Goal: Task Accomplishment & Management: Use online tool/utility

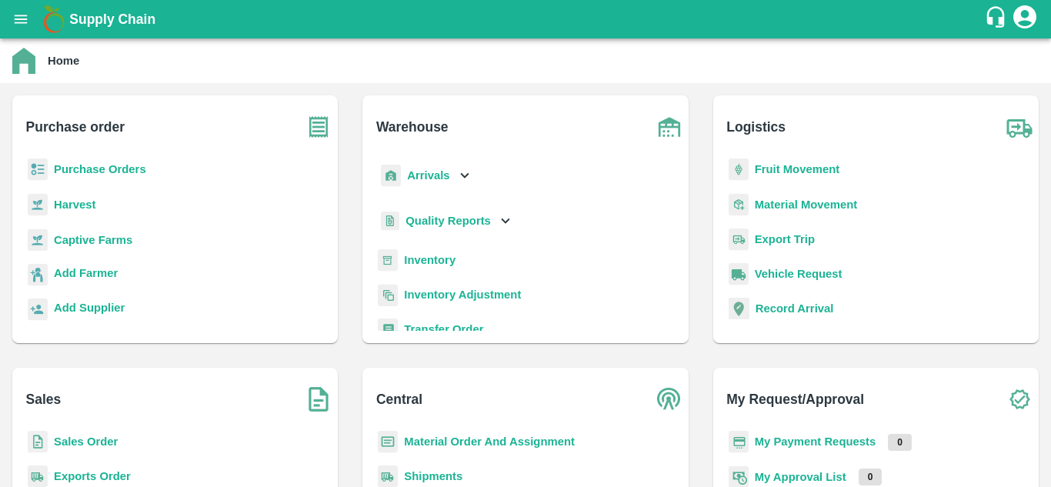
click at [805, 174] on b "Fruit Movement" at bounding box center [797, 169] width 85 height 12
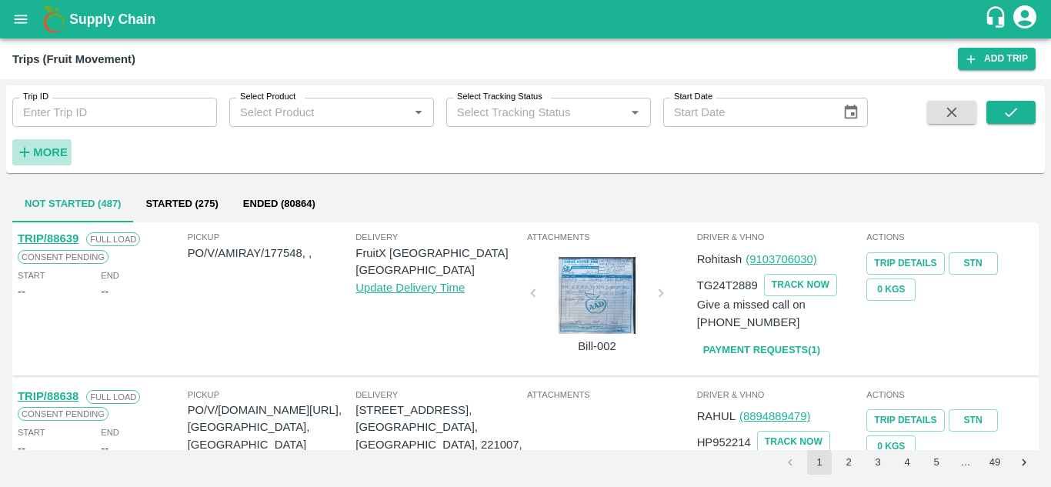
click at [46, 151] on strong "More" at bounding box center [50, 152] width 35 height 12
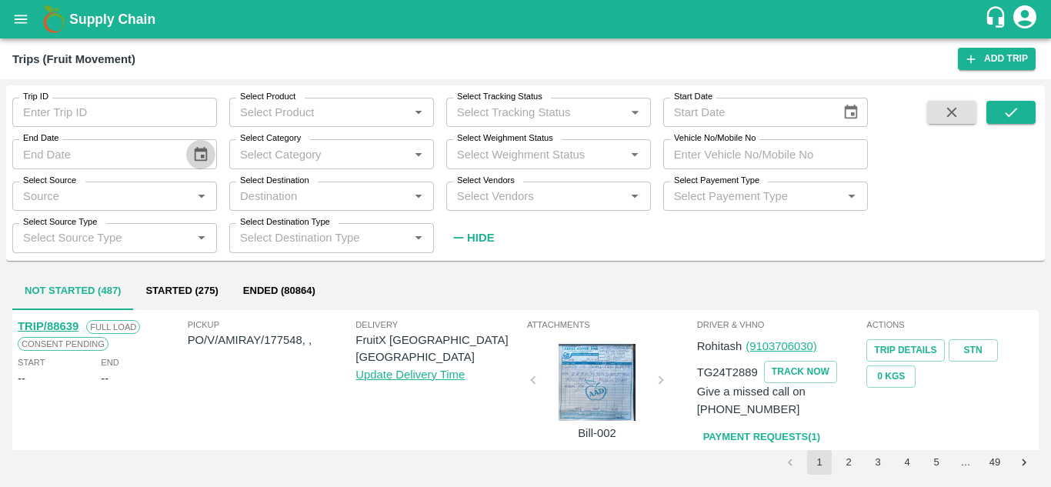
click at [194, 149] on icon "Choose date" at bounding box center [200, 154] width 17 height 17
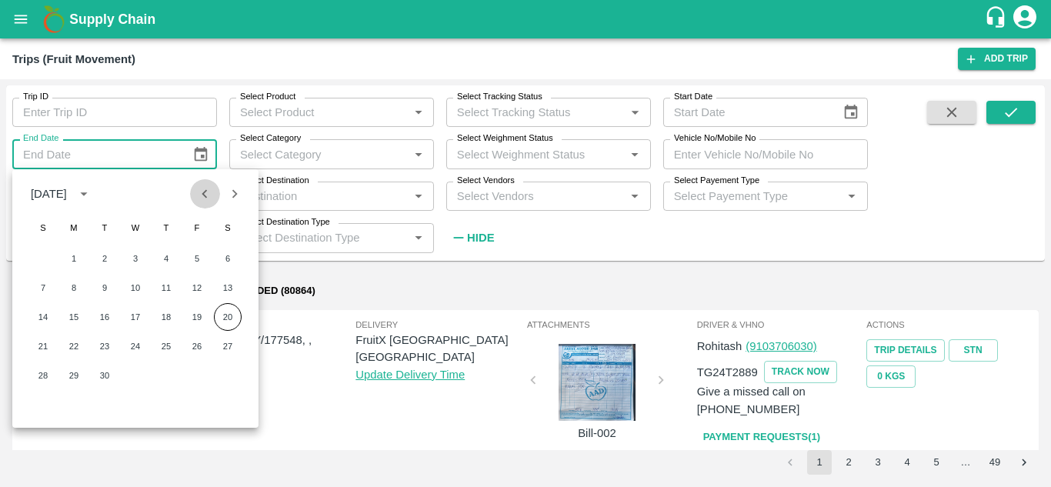
click at [195, 199] on button "Previous month" at bounding box center [204, 193] width 29 height 29
click at [44, 396] on button "31" at bounding box center [43, 405] width 28 height 28
type input "[DATE]"
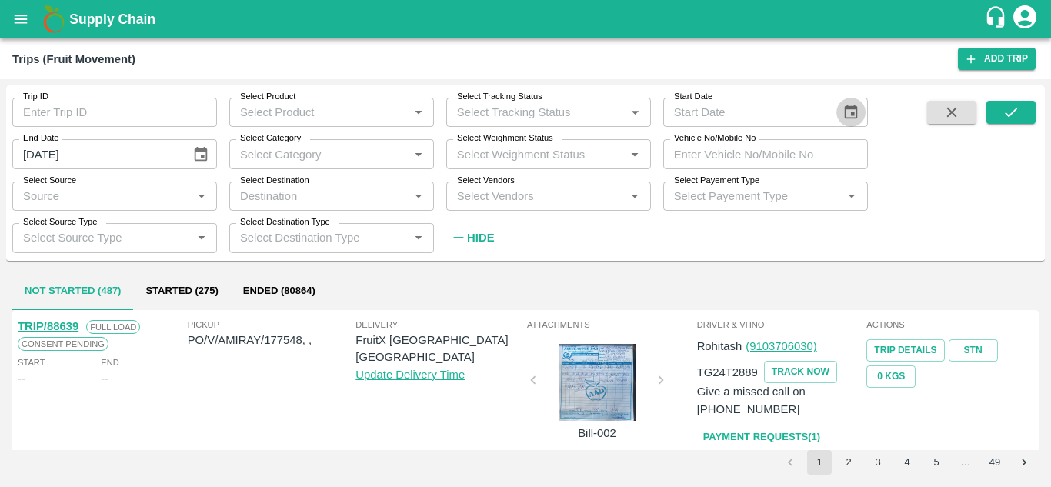
click at [845, 111] on icon "Choose date" at bounding box center [851, 112] width 17 height 17
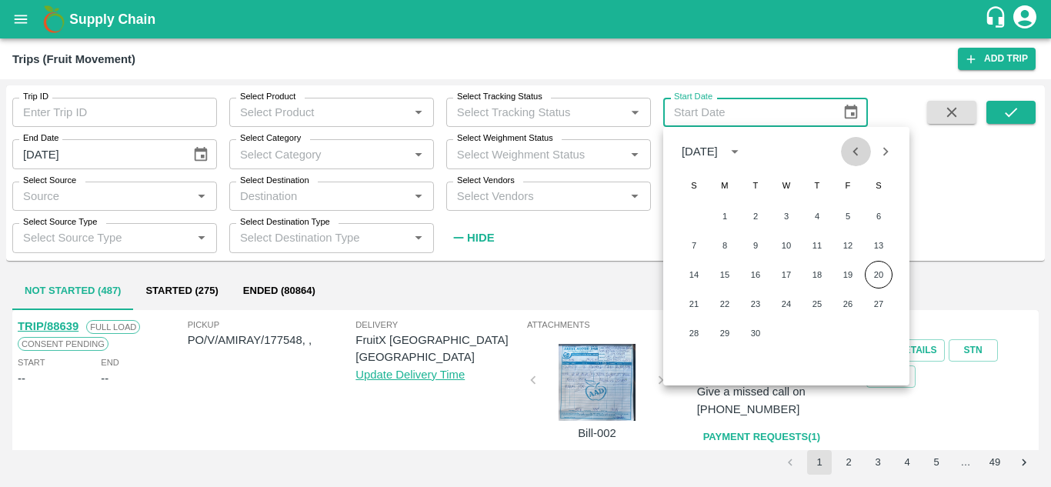
click at [843, 152] on button "Previous month" at bounding box center [855, 151] width 29 height 29
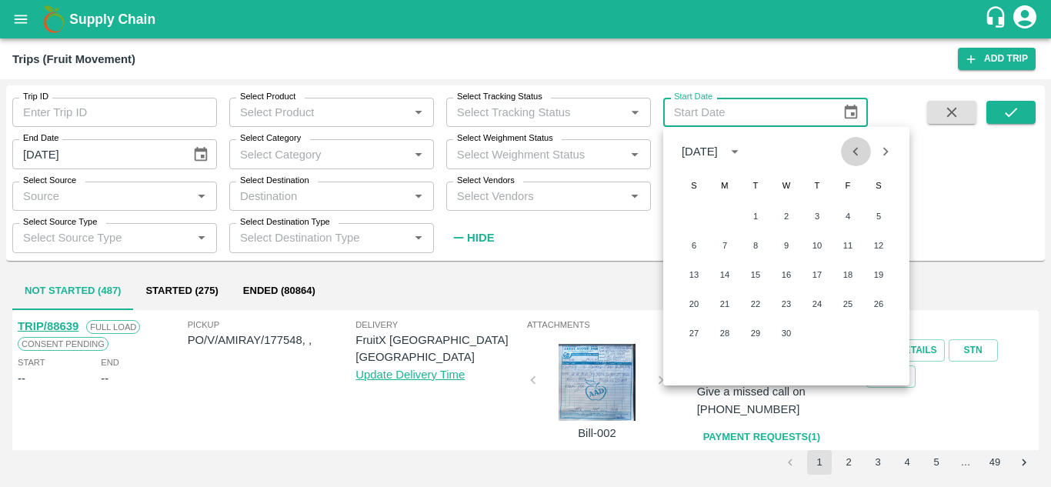
click at [843, 152] on button "Previous month" at bounding box center [855, 151] width 29 height 29
click at [746, 329] on button "31" at bounding box center [756, 333] width 28 height 28
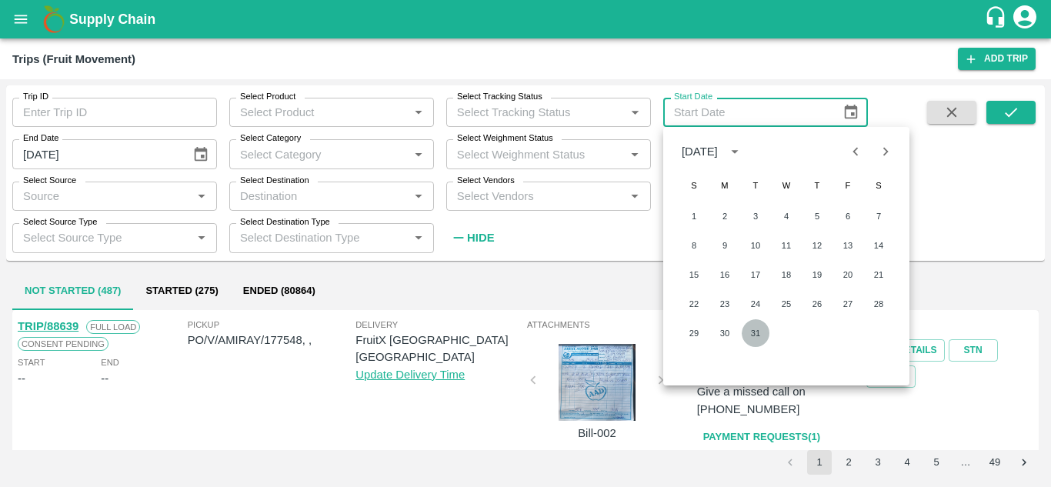
type input "[DATE]"
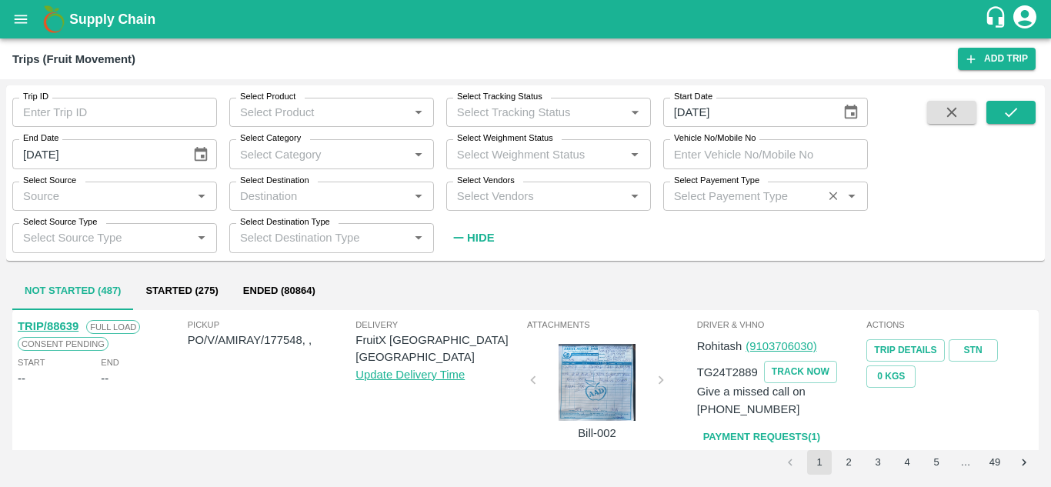
click at [732, 198] on input "Select Payement Type" at bounding box center [743, 196] width 150 height 20
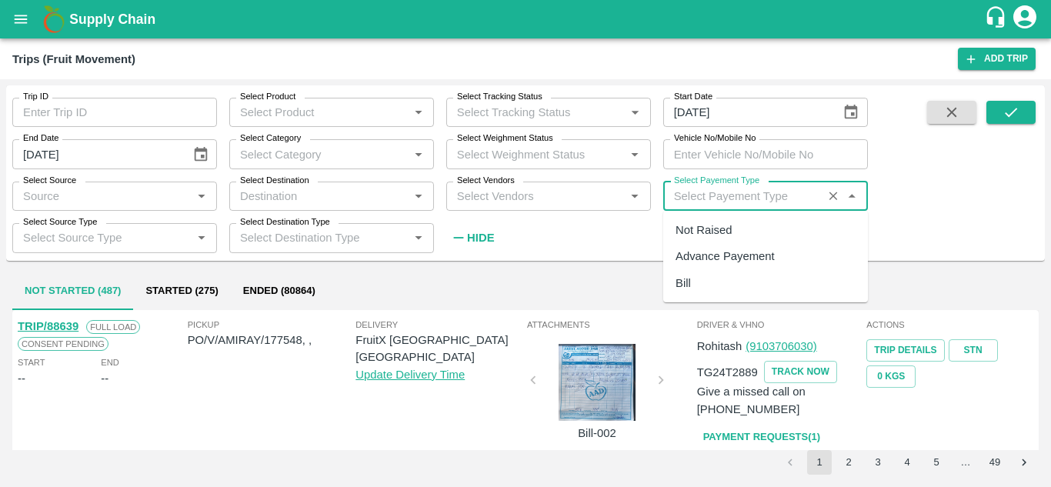
click at [714, 228] on div "Not Raised" at bounding box center [704, 230] width 56 height 17
type input "Not Raised"
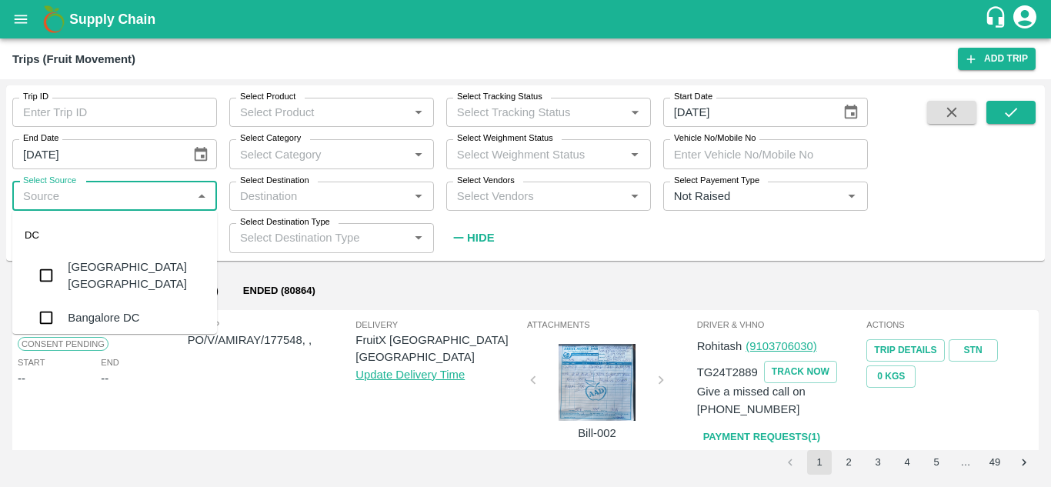
click at [112, 197] on input "Select Source" at bounding box center [102, 196] width 170 height 20
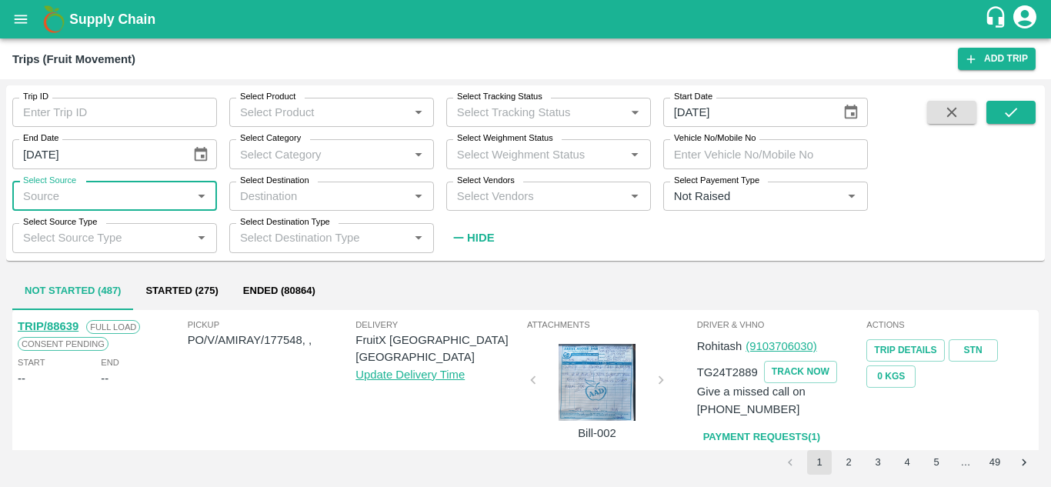
click at [97, 196] on input "Select Source" at bounding box center [102, 196] width 170 height 20
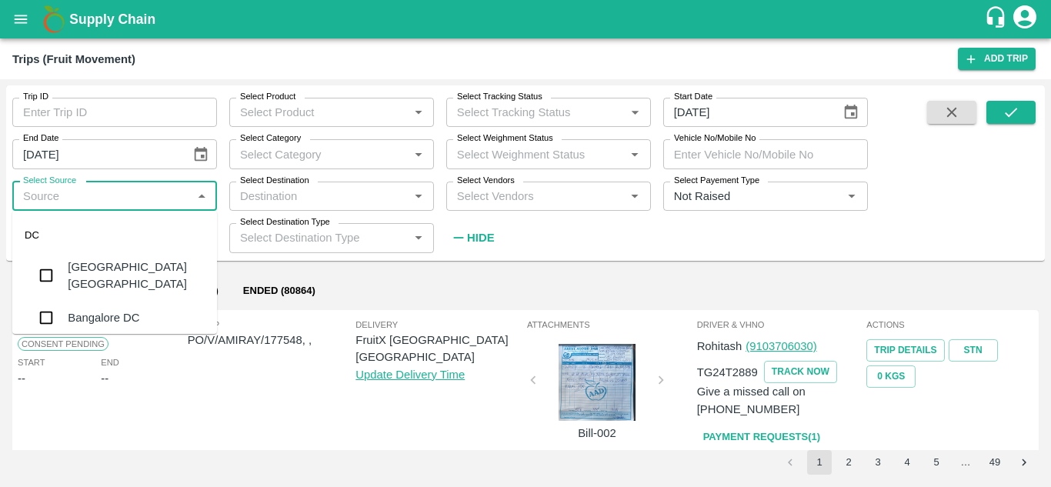
click at [97, 196] on input "Select Source" at bounding box center [102, 196] width 170 height 20
type input "TEM"
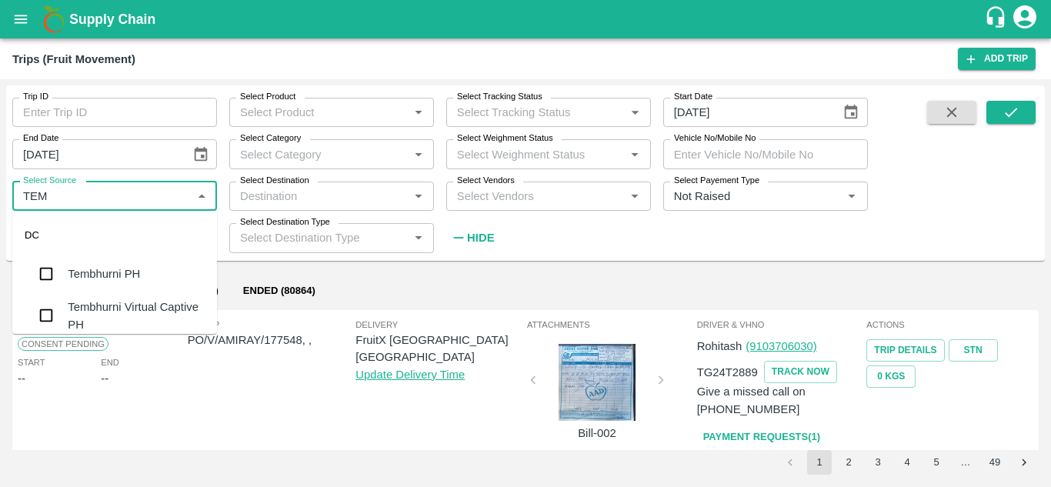
click at [110, 272] on div "Tembhurni PH" at bounding box center [104, 273] width 72 height 17
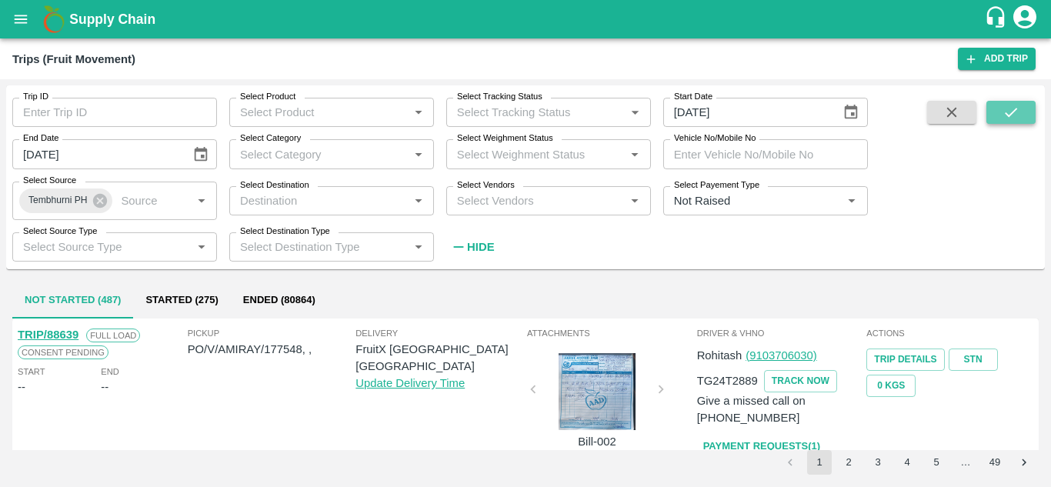
click at [1015, 116] on icon "submit" at bounding box center [1011, 112] width 17 height 17
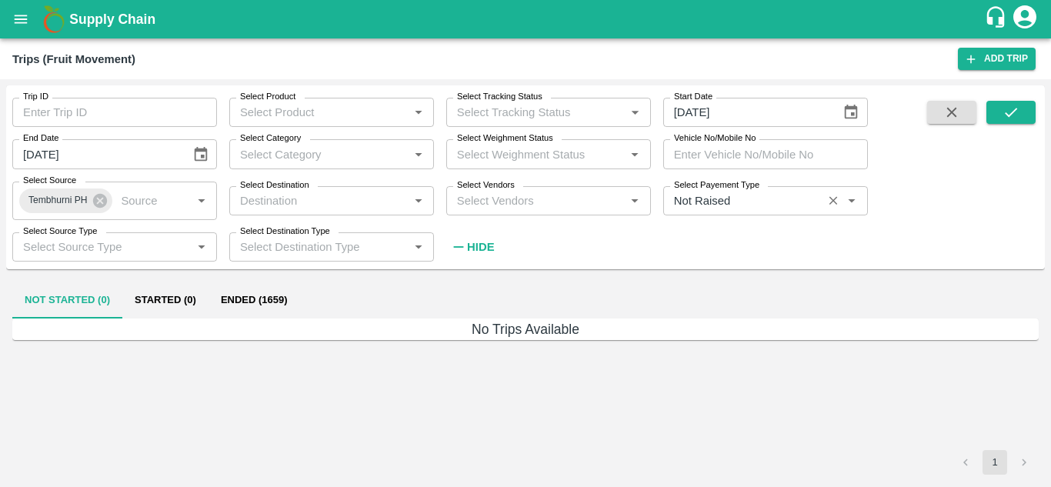
click at [723, 211] on div "Select Payement Type   *" at bounding box center [765, 200] width 205 height 29
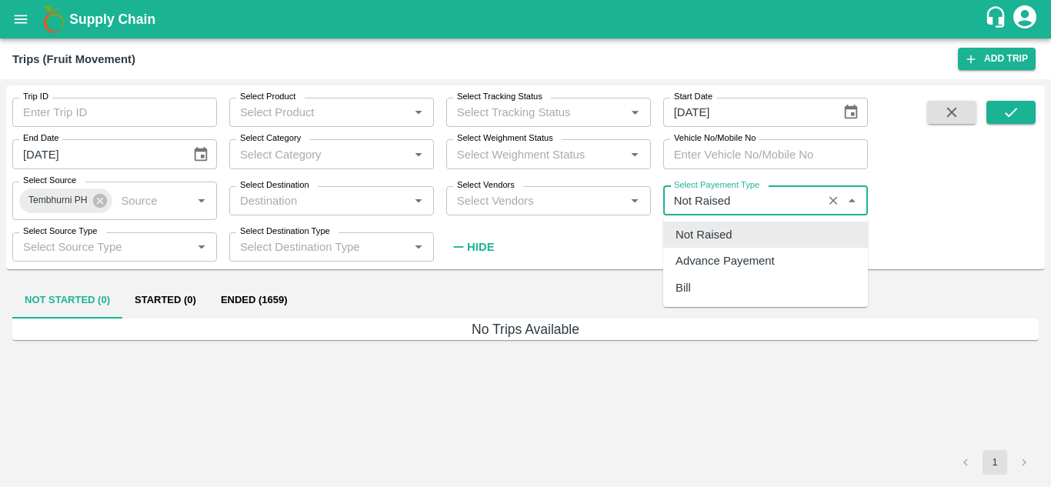
click at [713, 234] on div "Not Raised" at bounding box center [704, 234] width 56 height 17
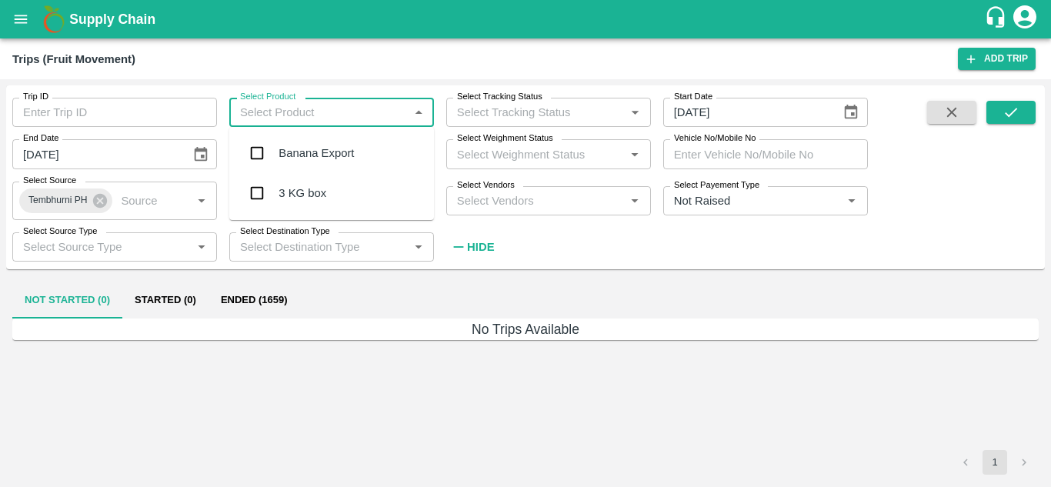
click at [312, 103] on input "Select Product" at bounding box center [319, 112] width 170 height 20
click at [328, 139] on div "Banana Export" at bounding box center [331, 153] width 205 height 40
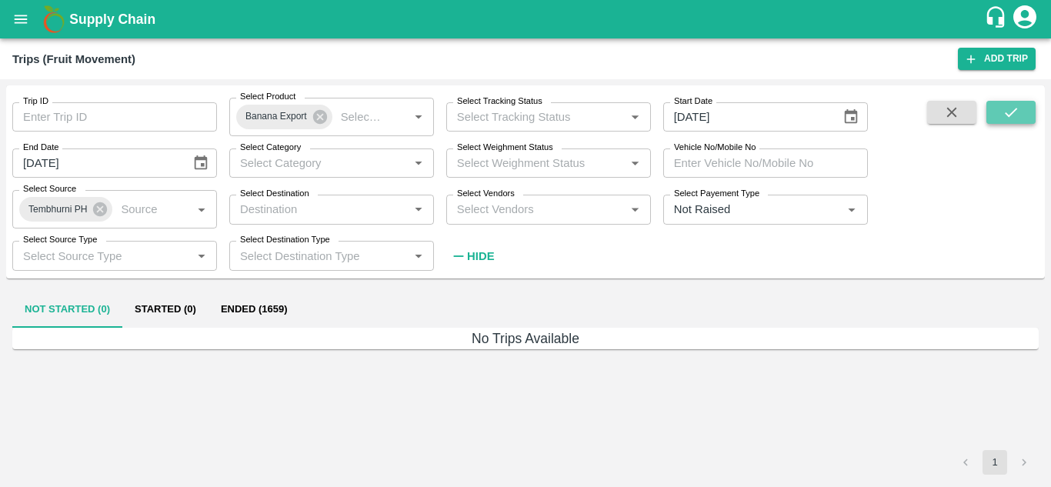
click at [1026, 116] on button "submit" at bounding box center [1011, 112] width 49 height 23
click at [1003, 107] on icon "submit" at bounding box center [1011, 112] width 17 height 17
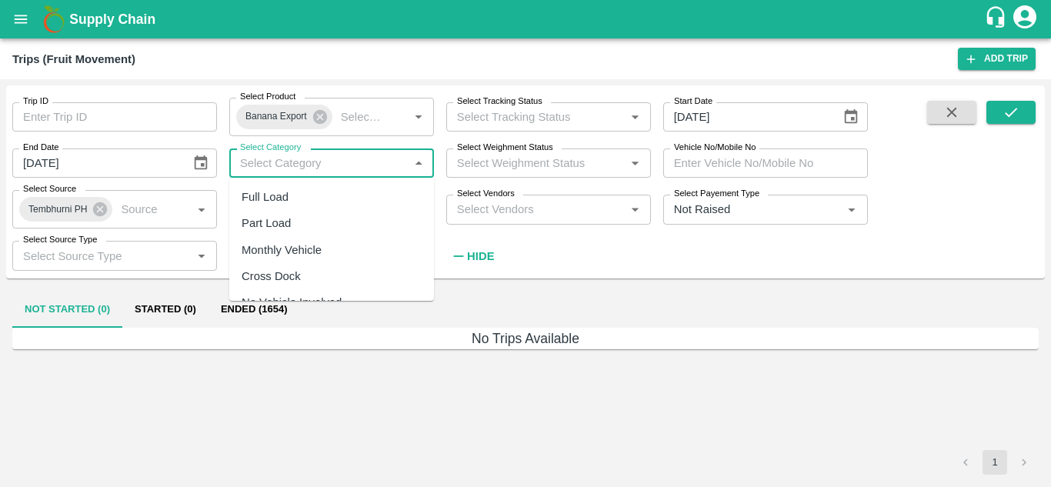
click at [319, 163] on input "Select Category" at bounding box center [319, 163] width 170 height 20
click at [295, 192] on div "Full Load" at bounding box center [331, 197] width 205 height 26
type input "Full Load"
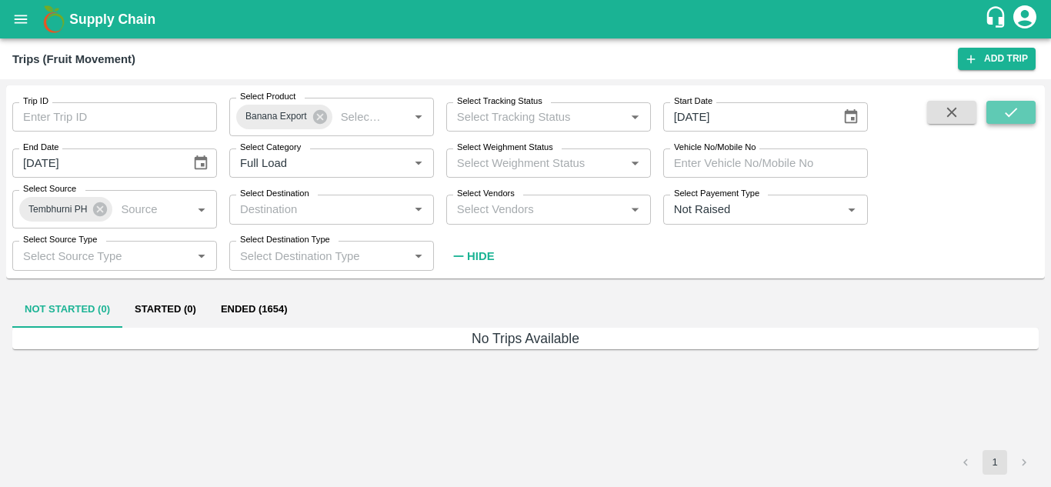
click at [1015, 119] on icon "submit" at bounding box center [1011, 112] width 17 height 17
click at [98, 209] on icon at bounding box center [100, 209] width 14 height 14
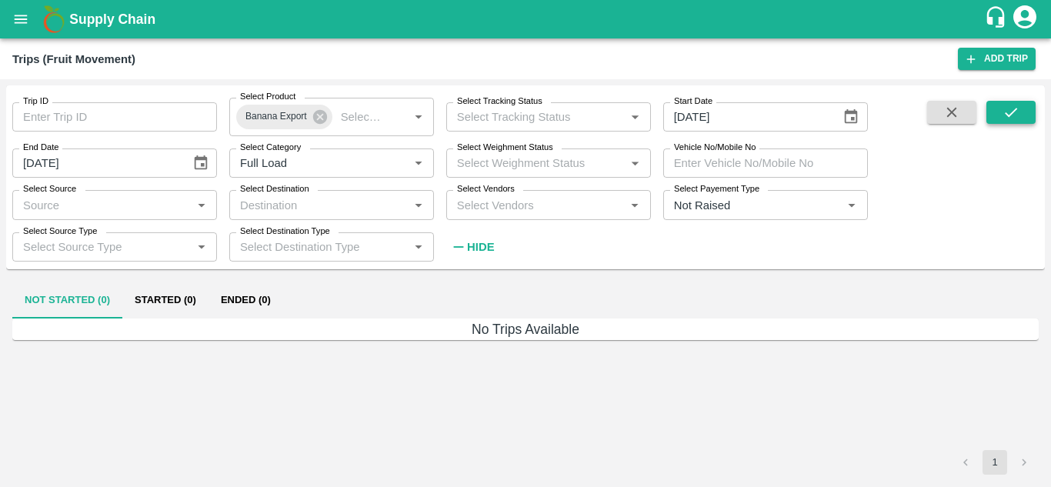
click at [1018, 103] on button "submit" at bounding box center [1011, 112] width 49 height 23
click at [243, 289] on button "Ended (137)" at bounding box center [251, 300] width 85 height 37
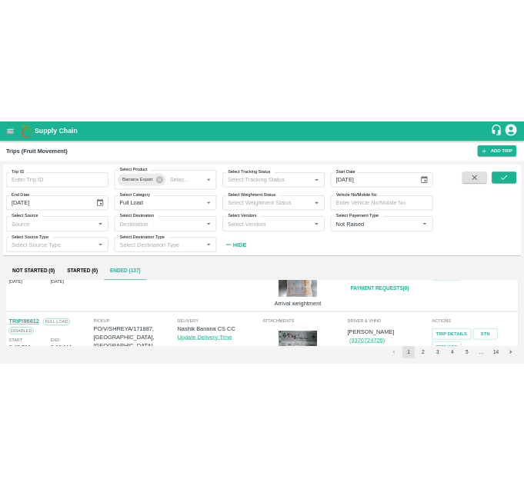
scroll to position [1312, 0]
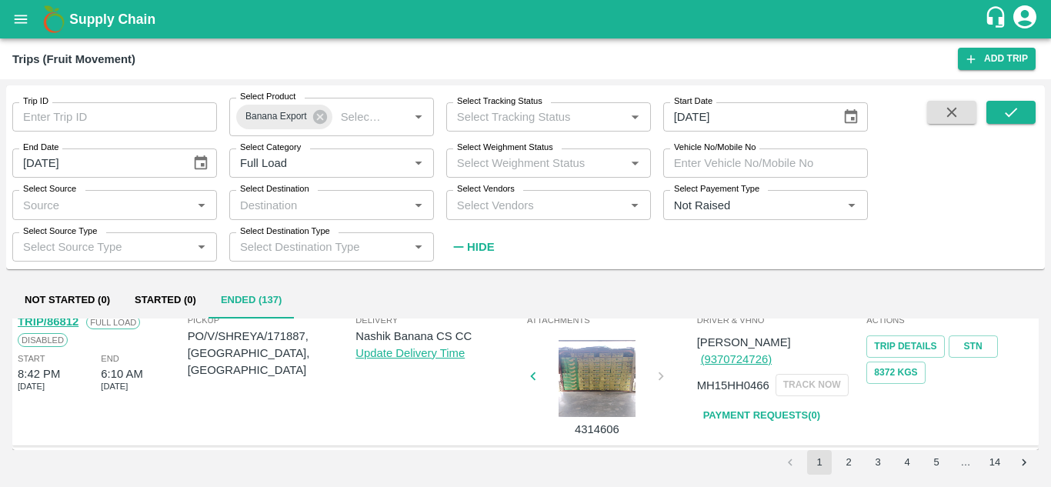
click at [981, 469] on li "14" at bounding box center [994, 462] width 29 height 25
click at [998, 469] on button "14" at bounding box center [995, 462] width 25 height 25
